Goal: Information Seeking & Learning: Check status

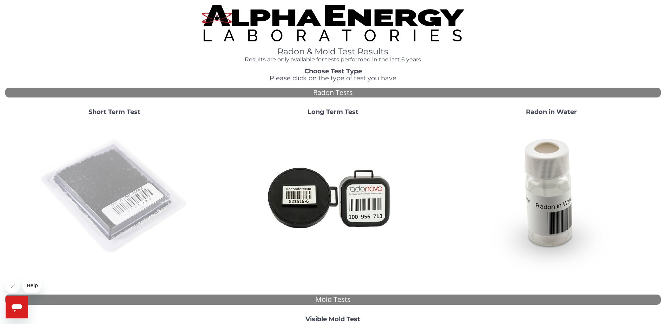
click at [108, 178] on img at bounding box center [114, 196] width 151 height 151
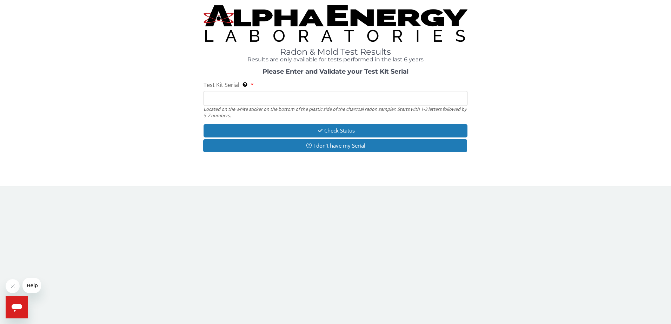
click at [216, 102] on input "Test Kit Serial Located on the white sticker on the bottom of the plastic side …" at bounding box center [336, 98] width 264 height 15
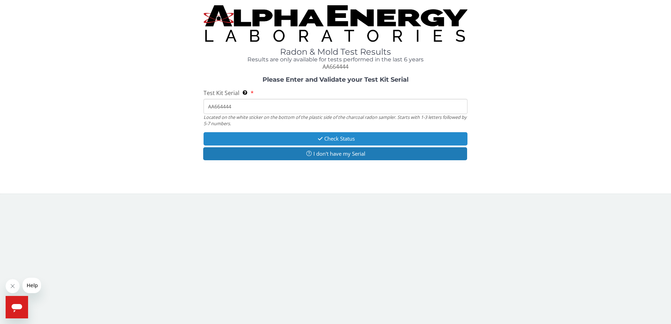
type input "AA664444"
click at [324, 139] on button "Check Status" at bounding box center [336, 138] width 264 height 13
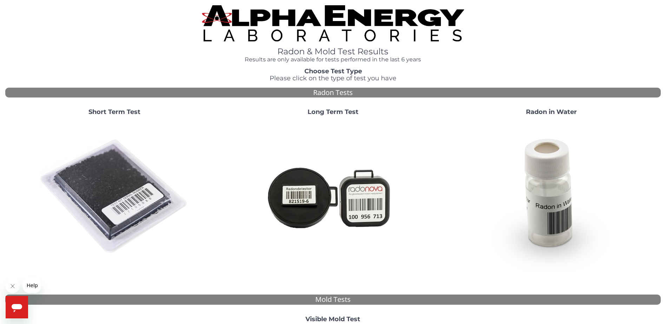
click at [112, 112] on strong "Short Term Test" at bounding box center [114, 112] width 52 height 8
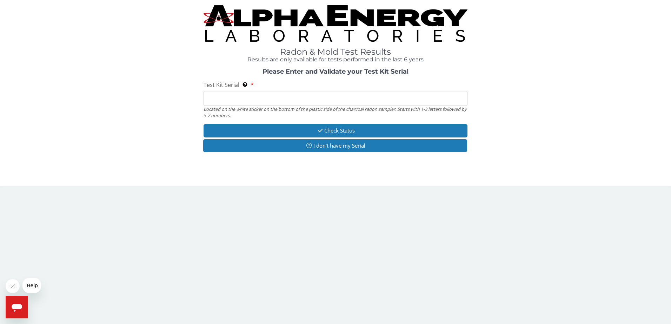
click at [230, 102] on input "Test Kit Serial Located on the white sticker on the bottom of the plastic side …" at bounding box center [336, 98] width 264 height 15
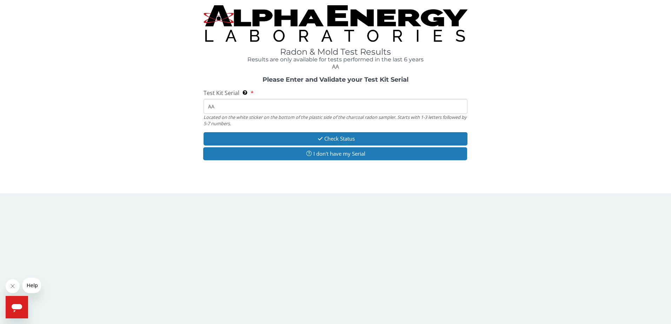
click at [247, 109] on input "AA" at bounding box center [336, 106] width 264 height 15
click at [227, 106] on input "AA" at bounding box center [336, 106] width 264 height 15
click at [229, 106] on input "AA" at bounding box center [336, 106] width 264 height 15
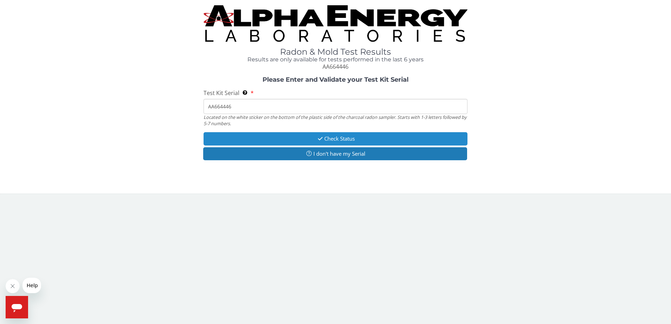
type input "AA664446"
click at [336, 139] on button "Check Status" at bounding box center [336, 138] width 264 height 13
